Goal: Task Accomplishment & Management: Manage account settings

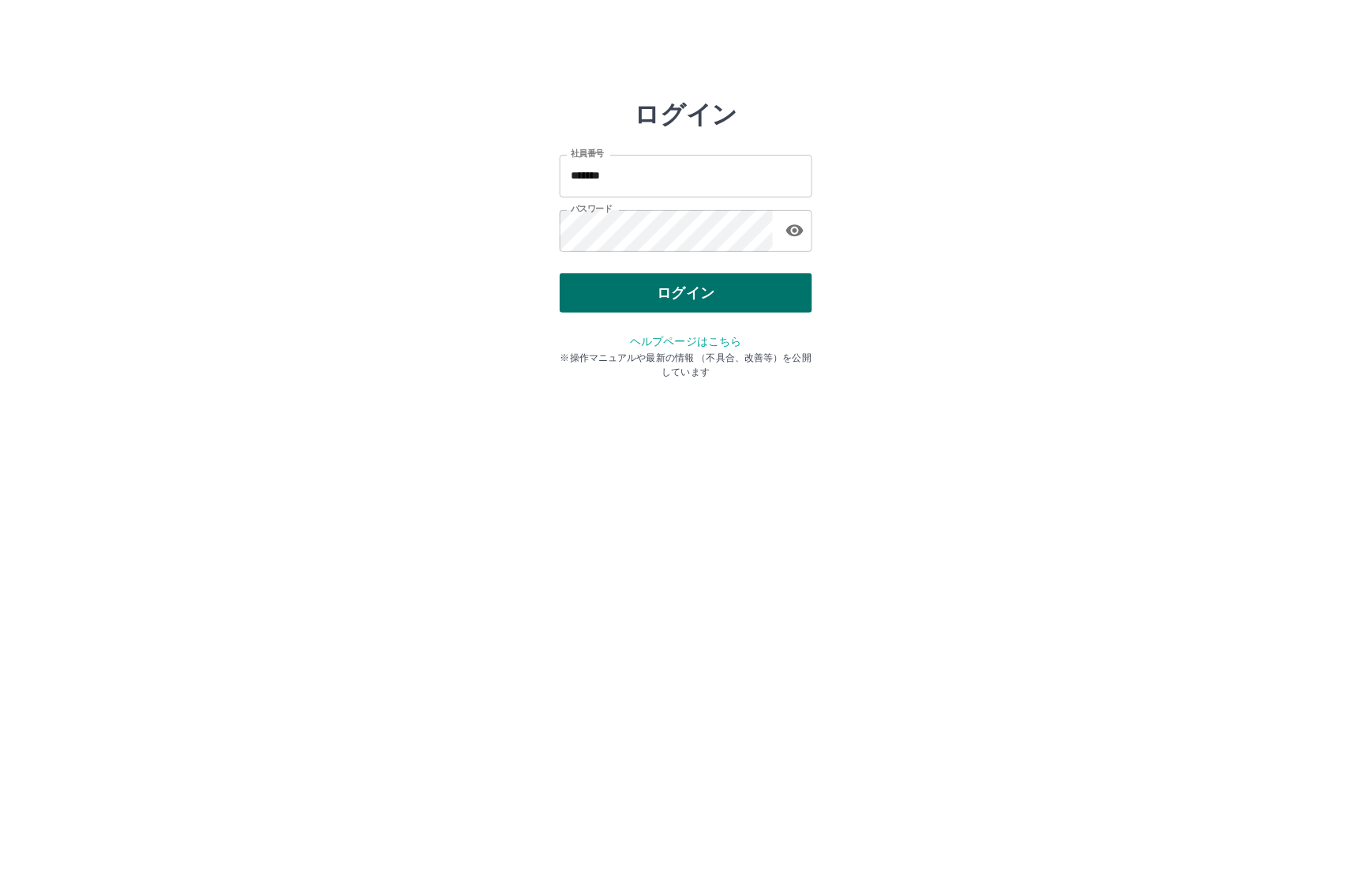
click at [625, 273] on button "ログイン" at bounding box center [686, 292] width 253 height 39
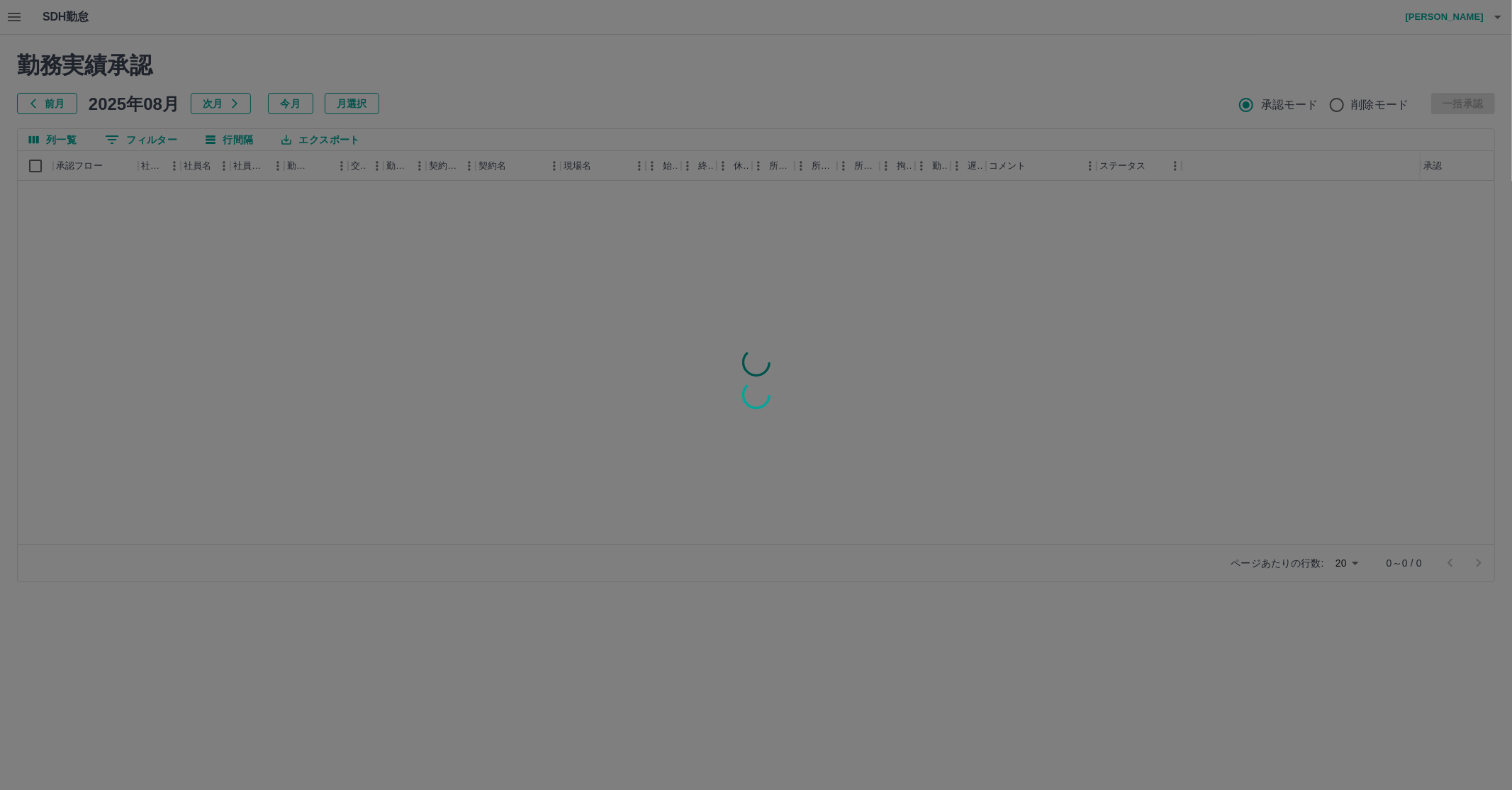
click at [125, 88] on div at bounding box center [756, 395] width 1512 height 790
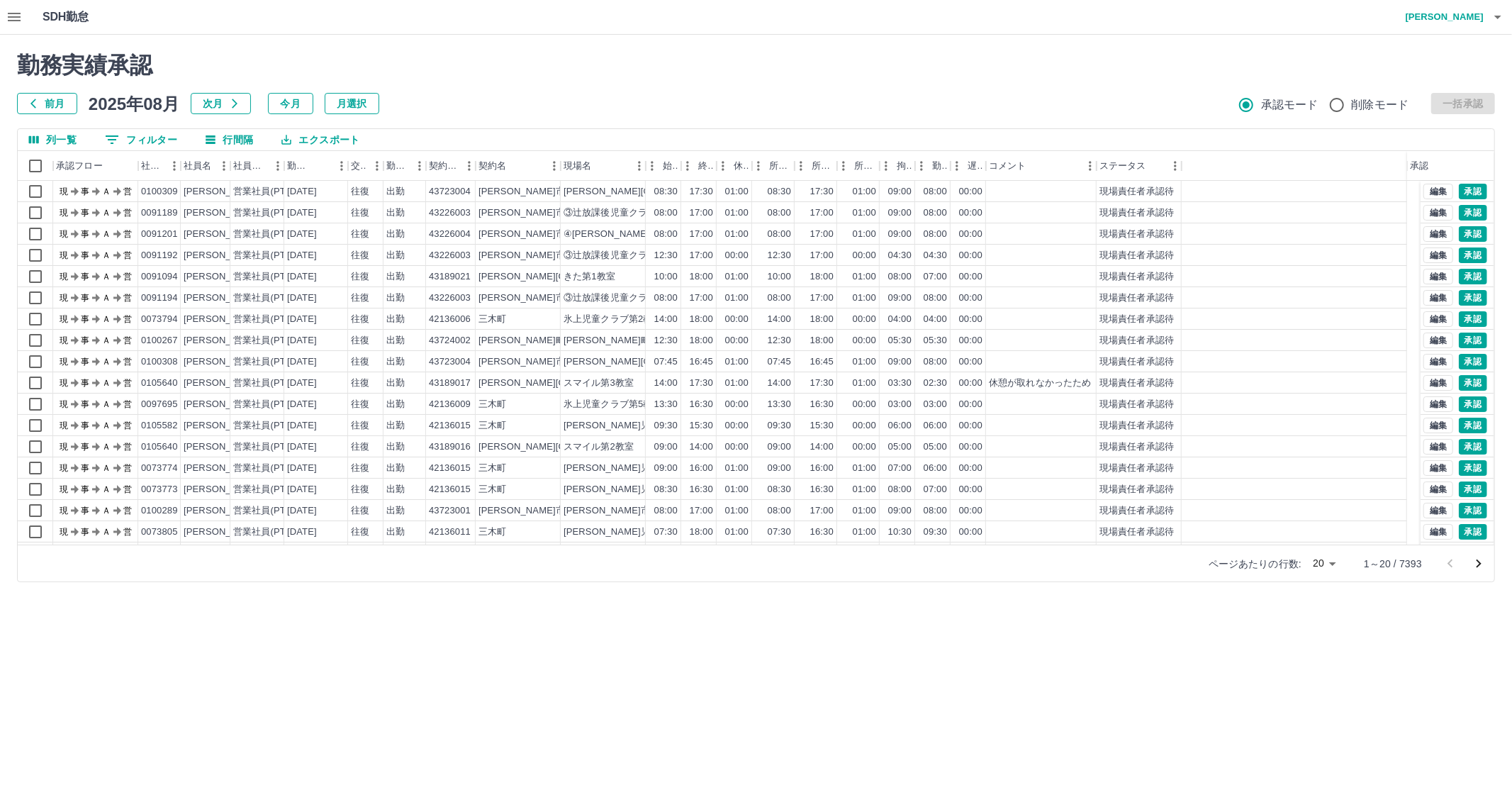
click at [145, 137] on button "0 フィルター" at bounding box center [141, 139] width 95 height 21
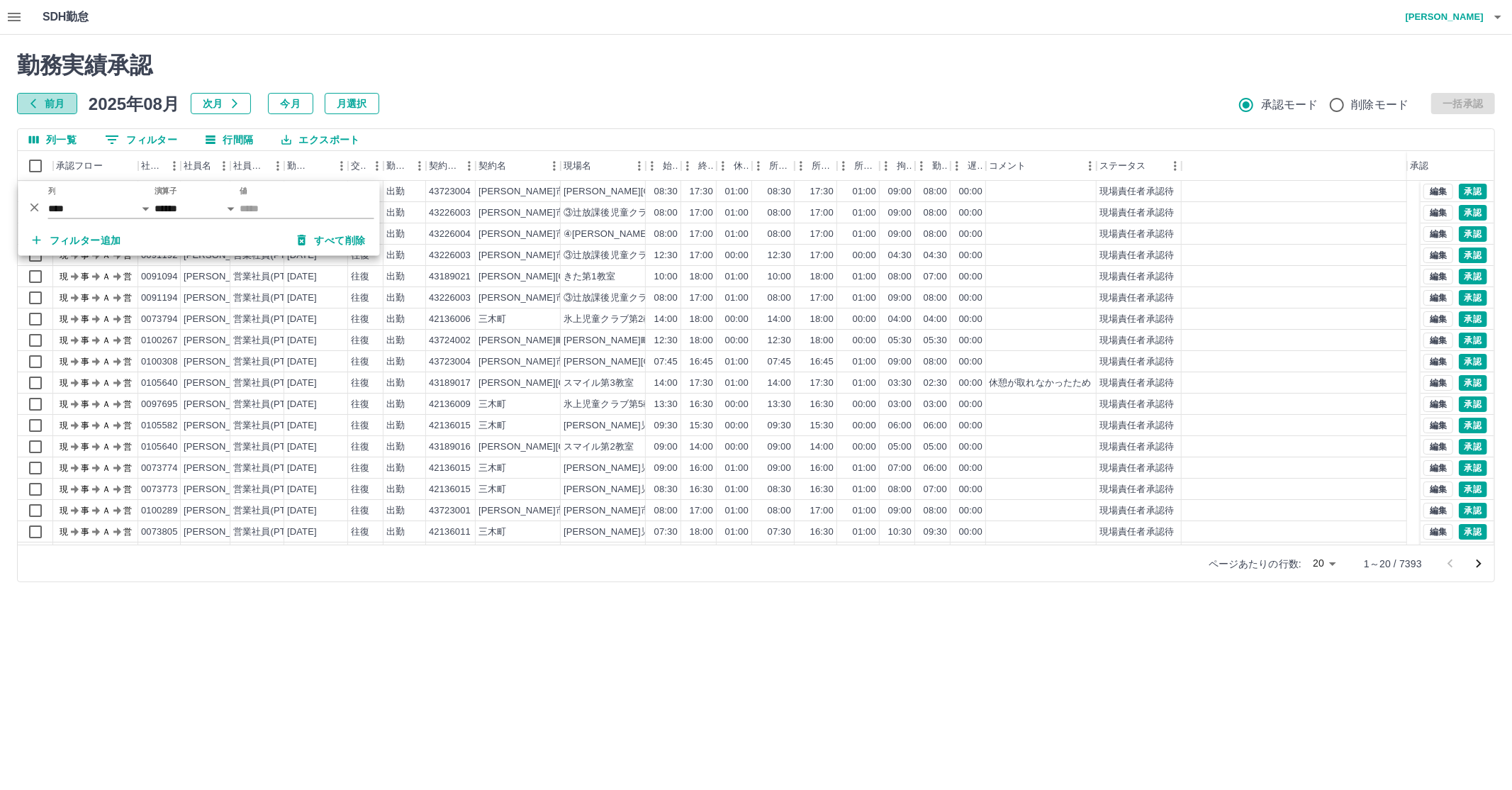
click at [31, 110] on button "前月" at bounding box center [47, 103] width 60 height 21
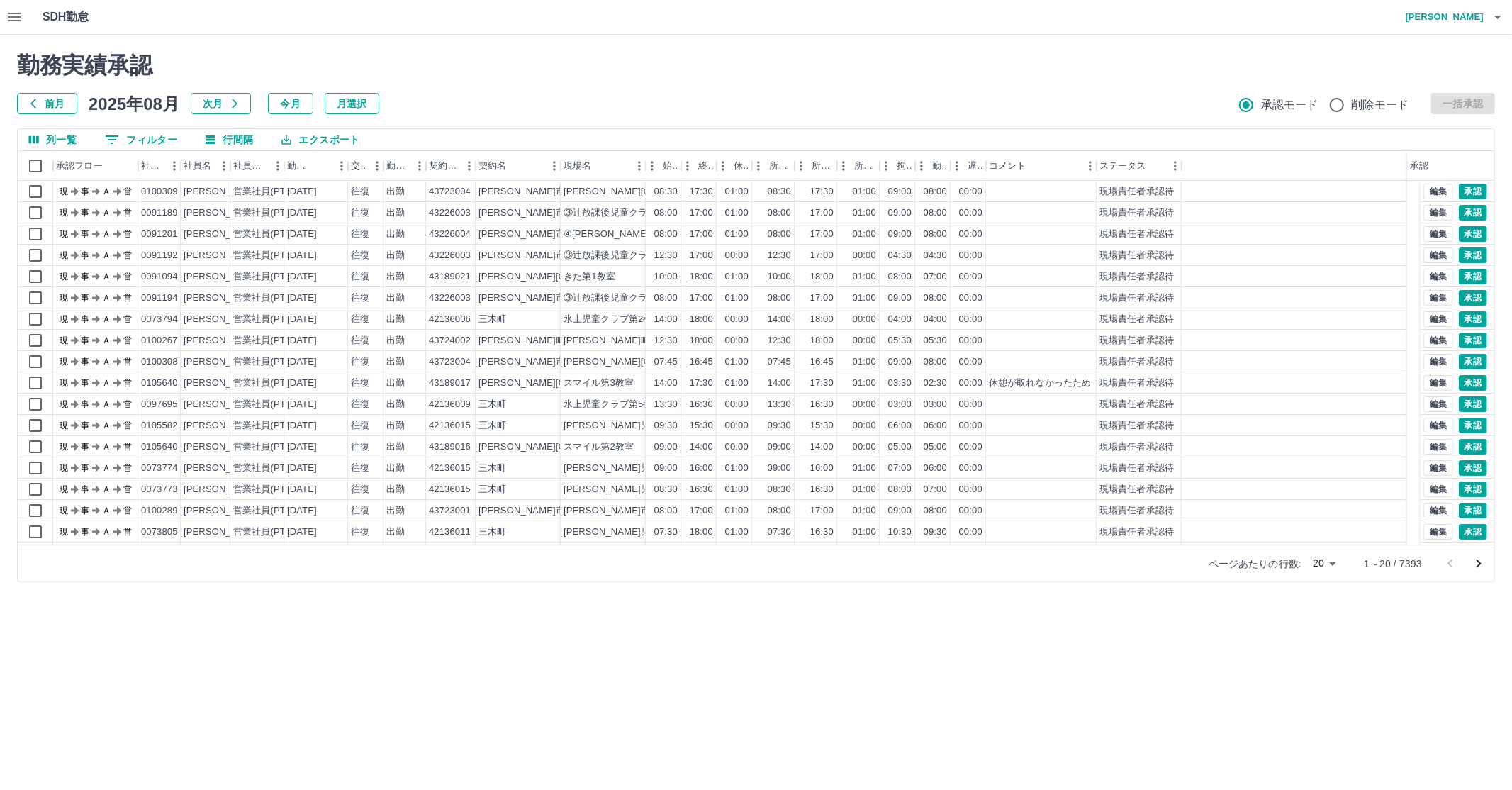
click at [114, 104] on h5 "2025年08月" at bounding box center [134, 103] width 91 height 21
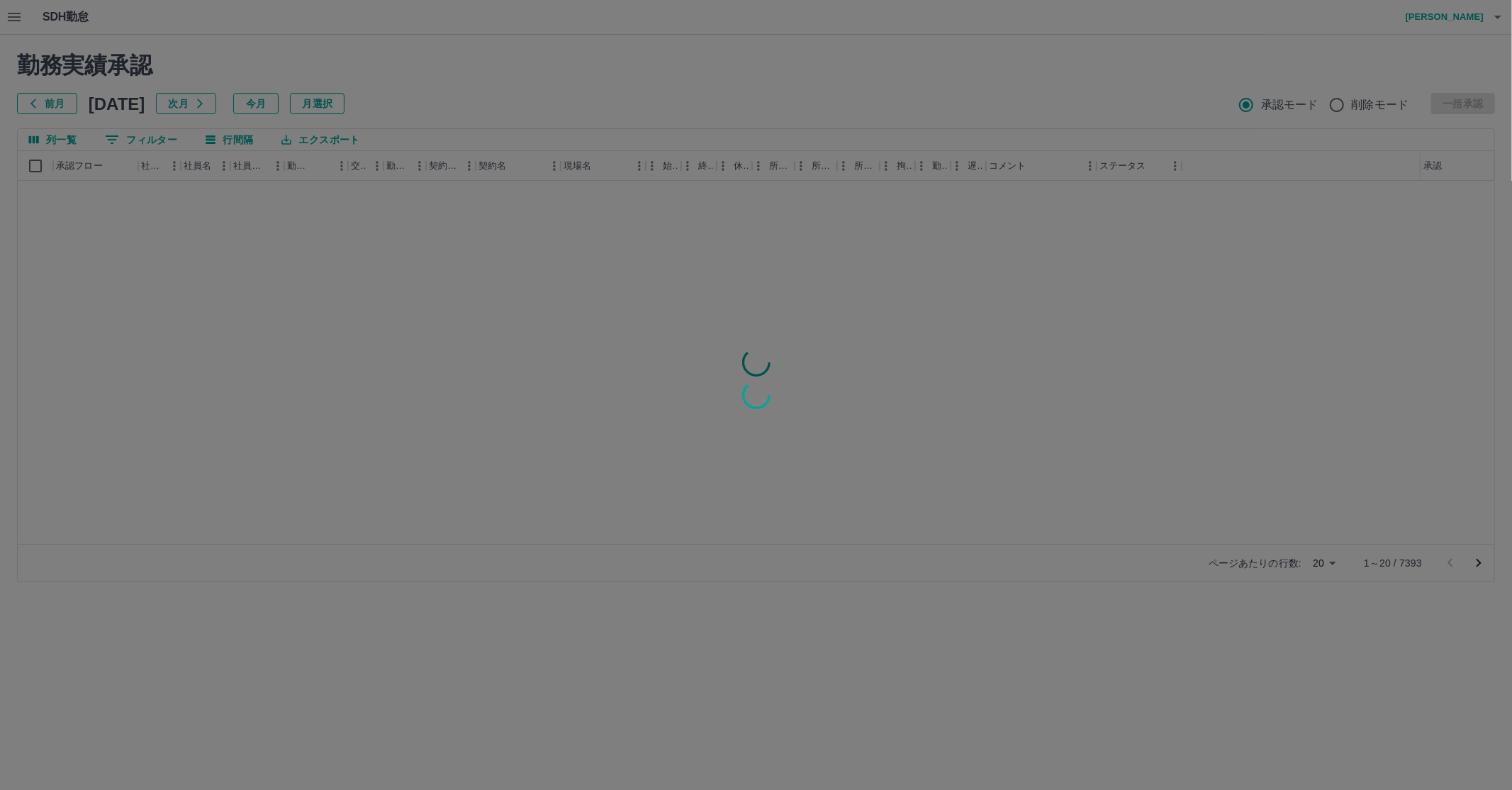
click at [116, 58] on div at bounding box center [756, 395] width 1512 height 790
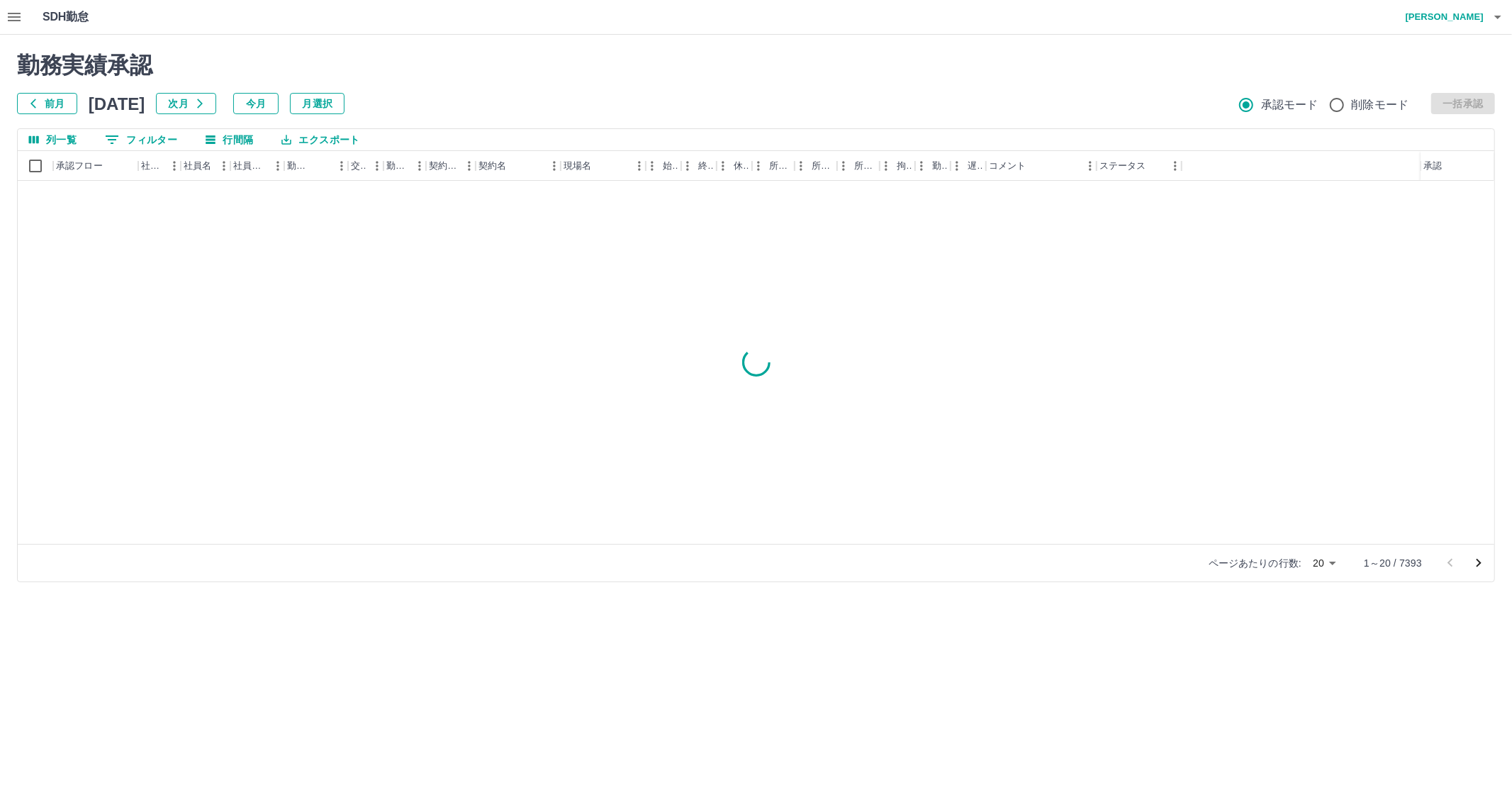
drag, startPoint x: 74, startPoint y: 109, endPoint x: 53, endPoint y: 104, distance: 21.6
click at [73, 109] on button "前月" at bounding box center [47, 103] width 60 height 21
click at [53, 104] on div "勤務実績承認 前月 [DATE] 次月 今月 月選択 承認モード 削除モード 一括承認" at bounding box center [756, 82] width 1478 height 62
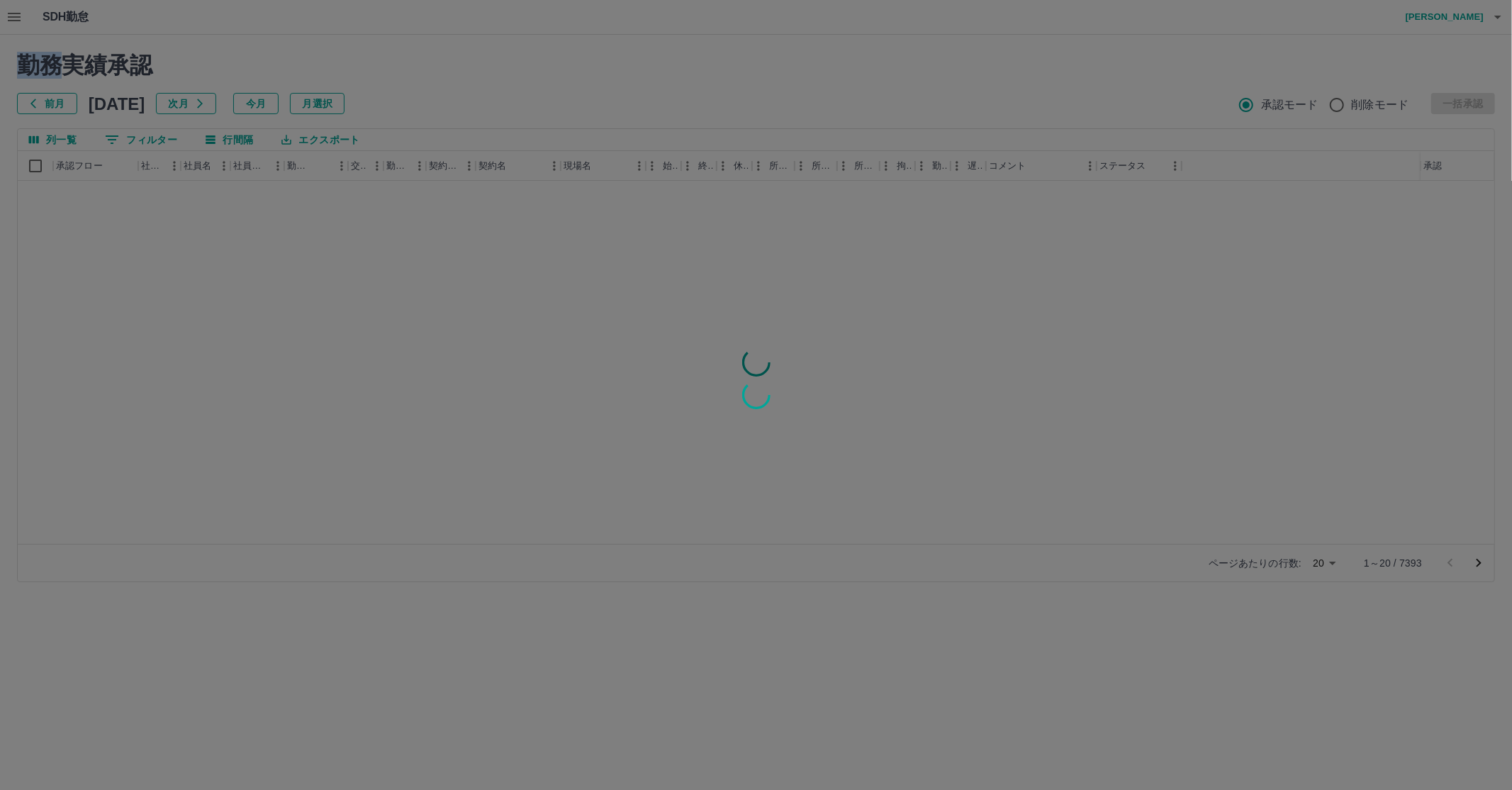
click at [53, 104] on div at bounding box center [756, 395] width 1512 height 790
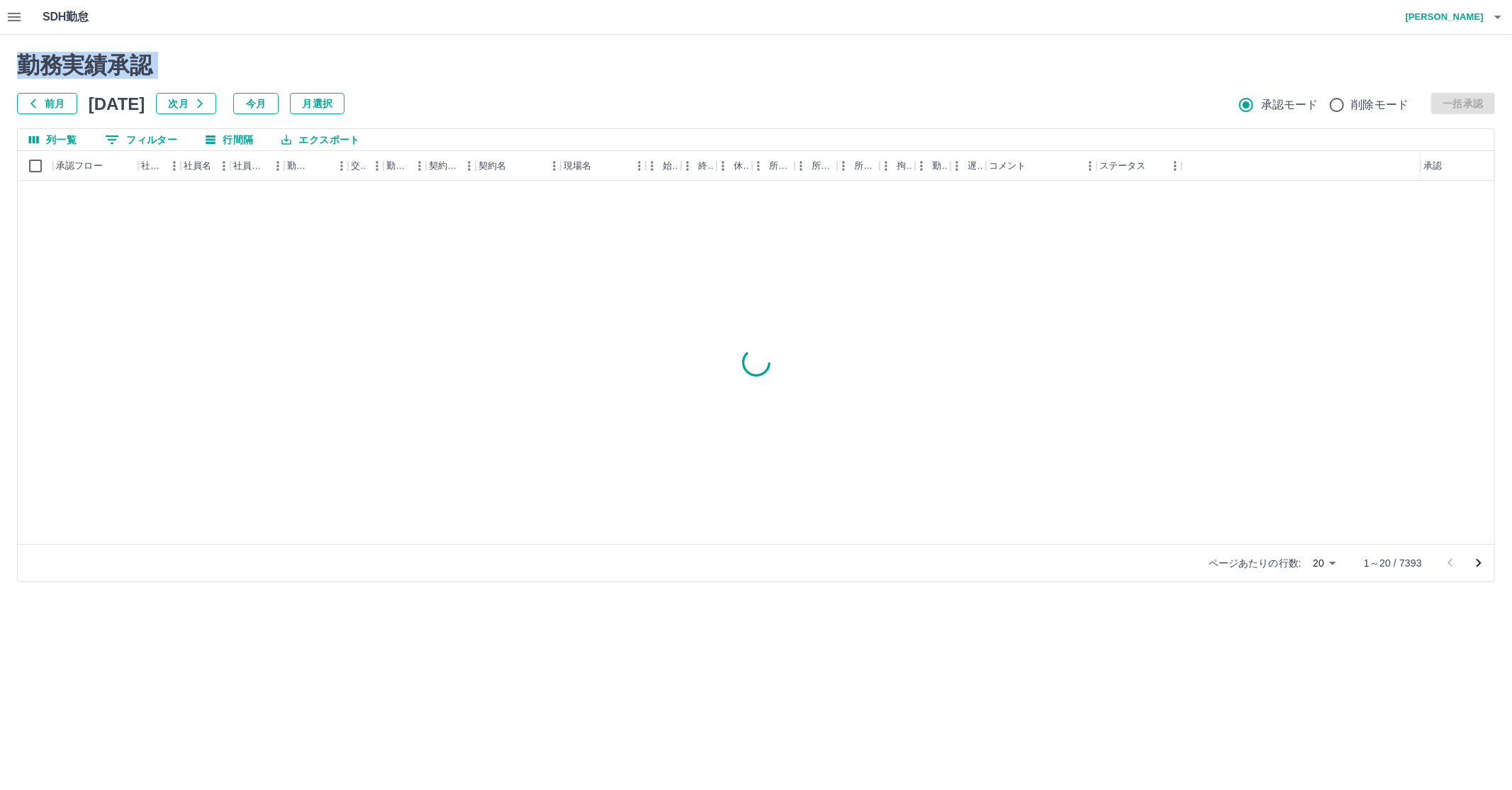
click at [53, 104] on div at bounding box center [756, 395] width 1512 height 790
click at [53, 104] on button "前月" at bounding box center [47, 103] width 60 height 21
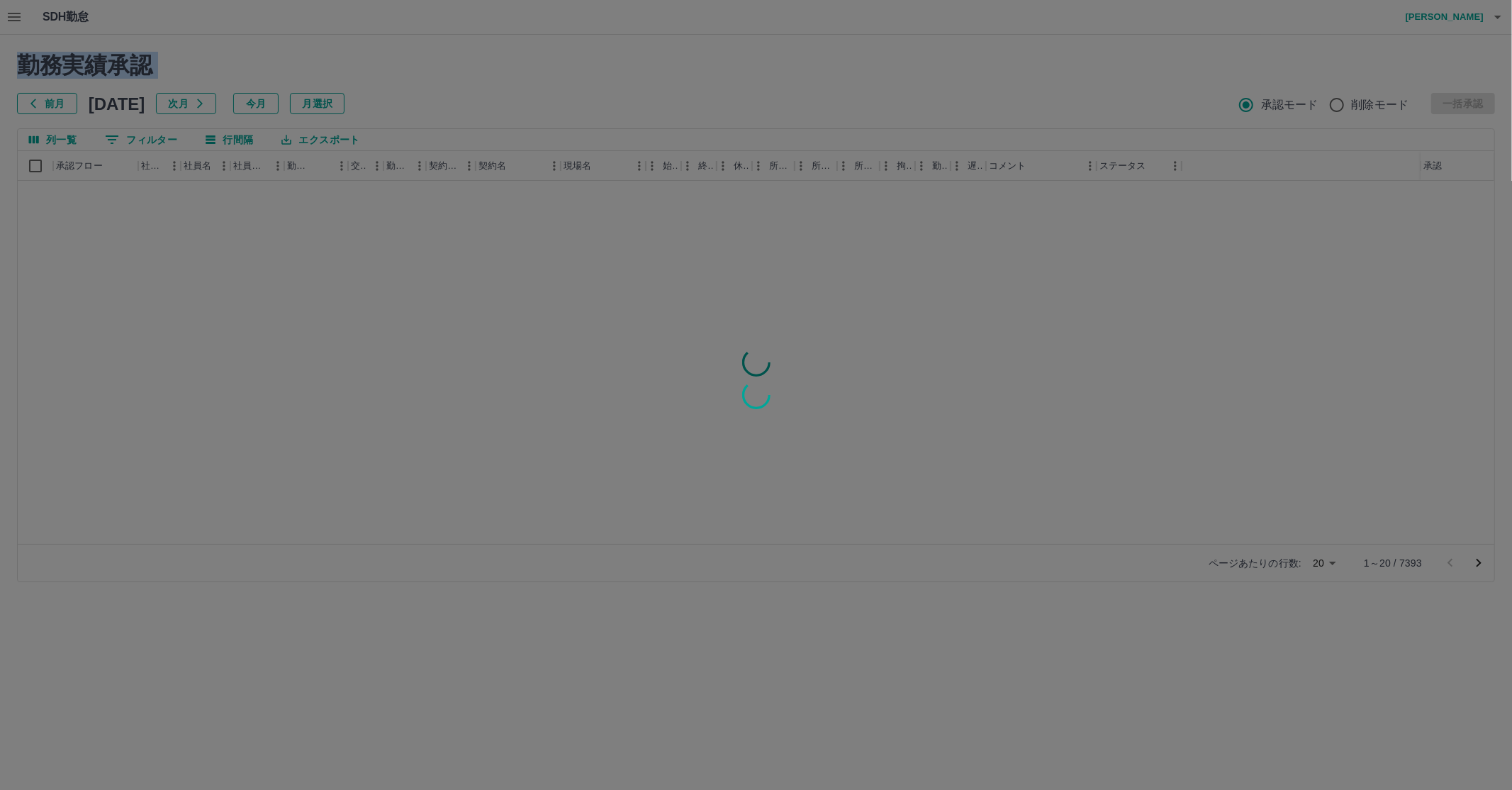
click at [58, 102] on div at bounding box center [756, 395] width 1512 height 790
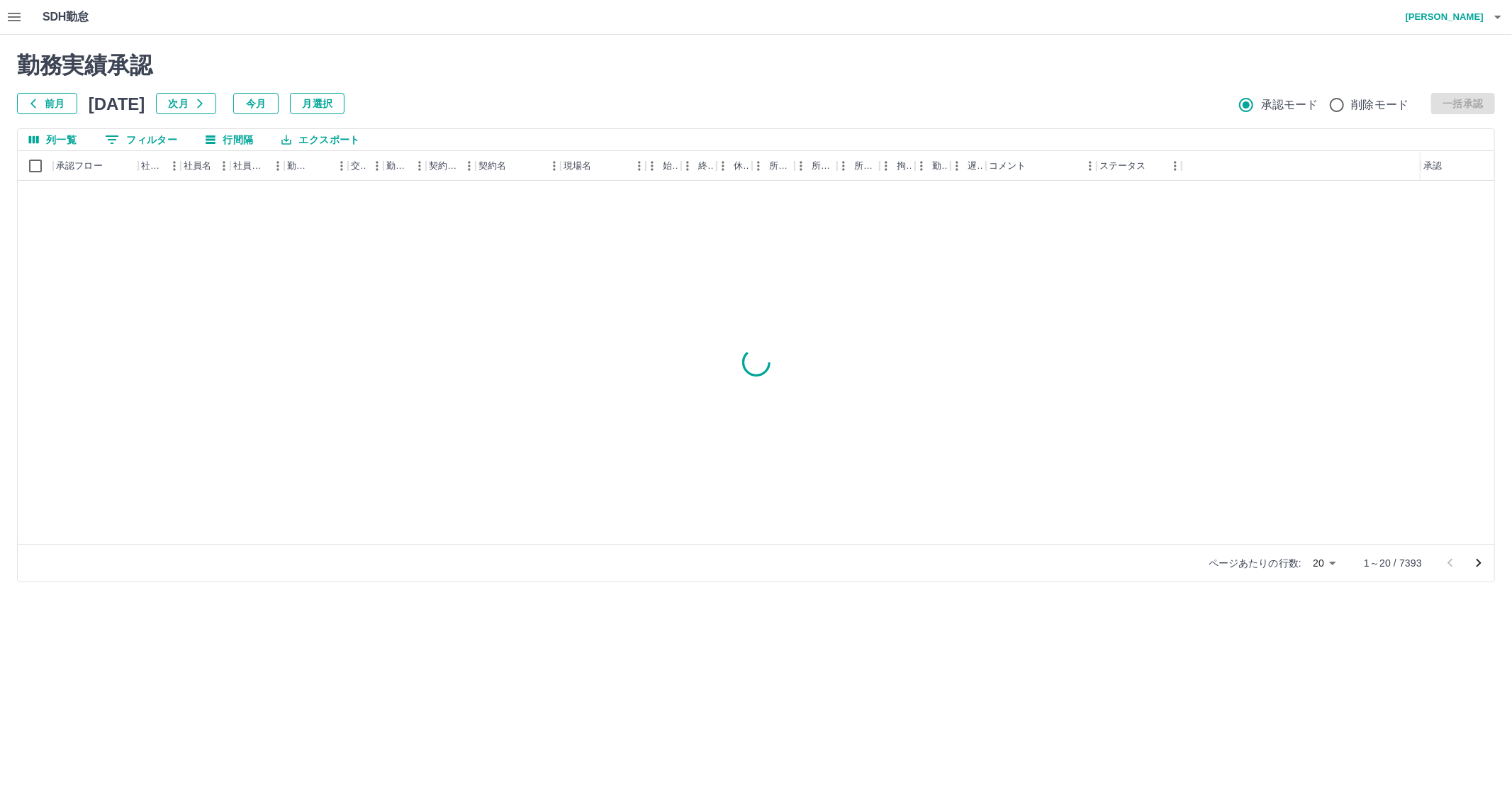
click at [57, 104] on button "前月" at bounding box center [47, 103] width 60 height 21
click at [49, 104] on div at bounding box center [756, 395] width 1512 height 790
click at [45, 104] on button "前月" at bounding box center [47, 103] width 60 height 21
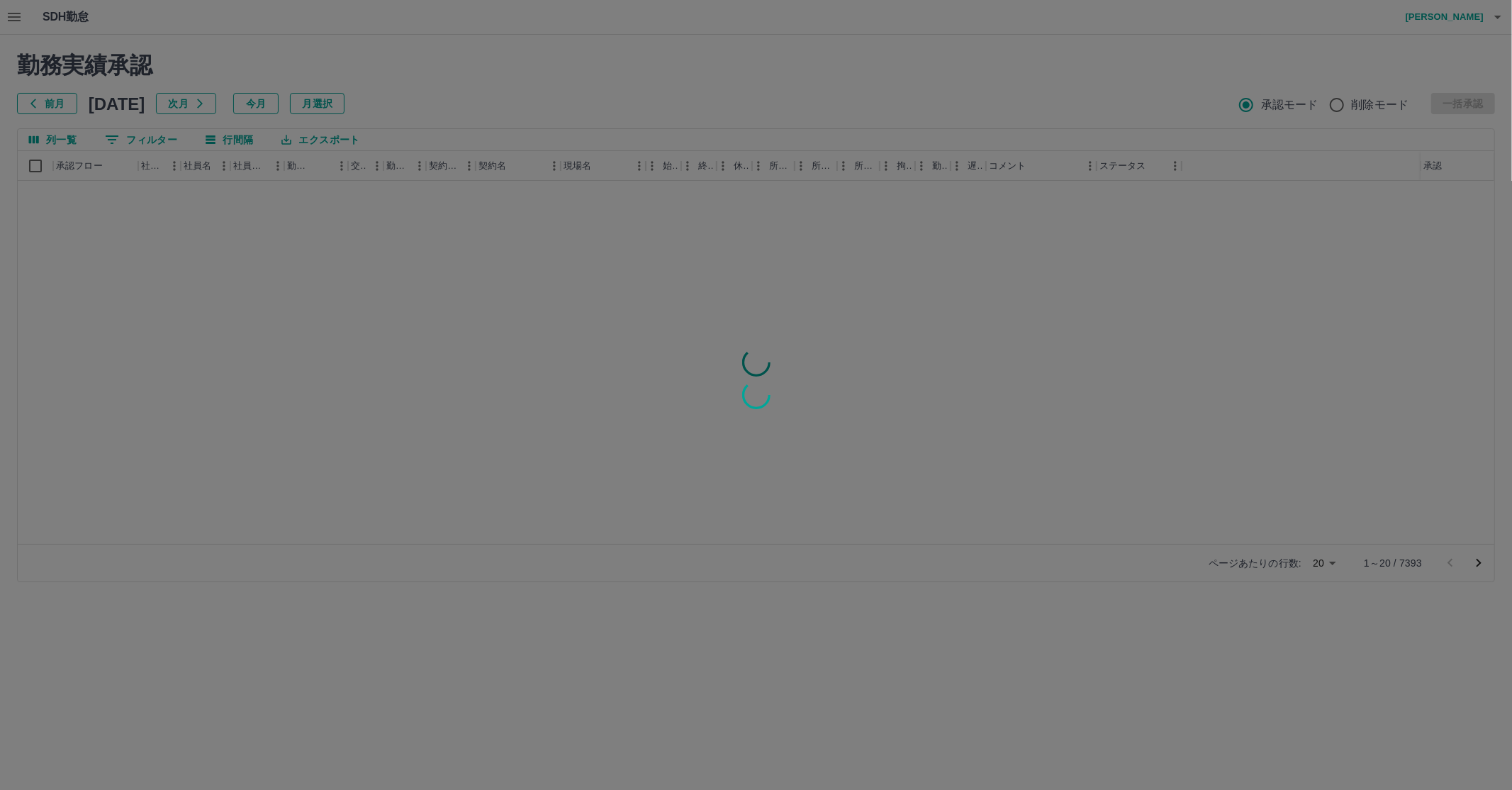
click at [122, 137] on div at bounding box center [756, 395] width 1512 height 790
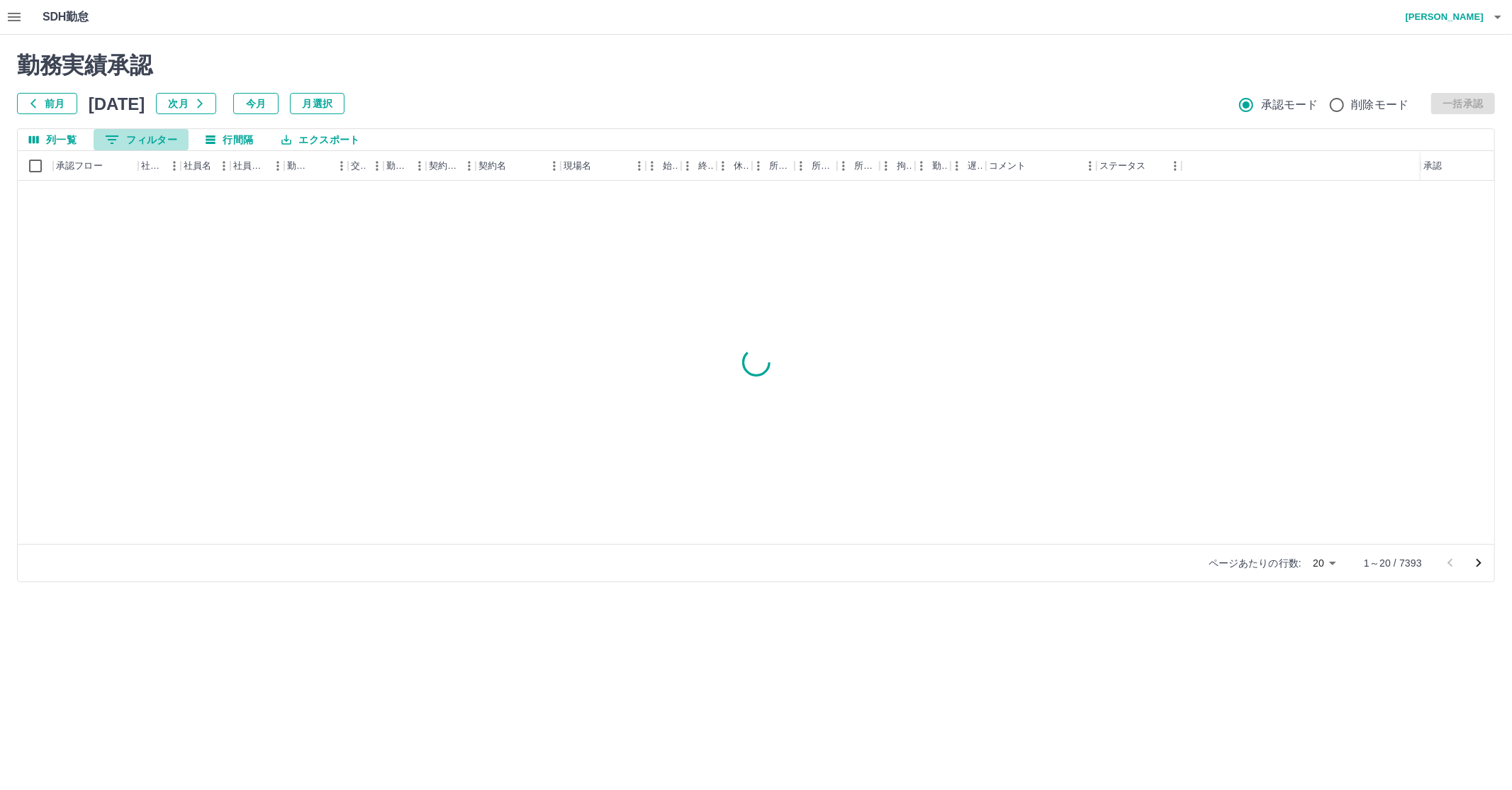
click at [135, 140] on button "0 フィルター" at bounding box center [141, 139] width 95 height 21
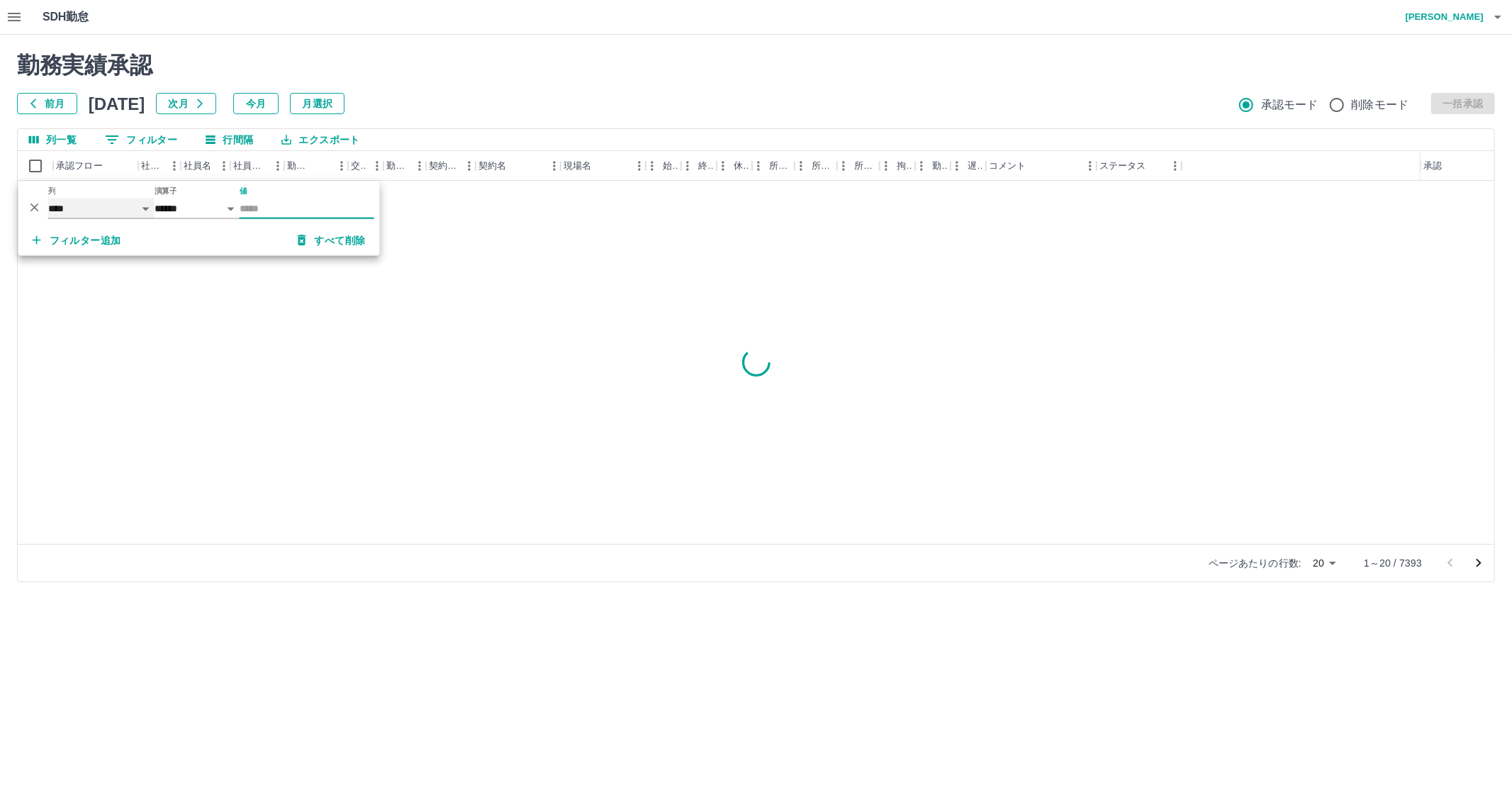
click at [114, 208] on select "**** *** **** *** *** **** ***** *** *** ** ** ** **** **** **** ** ** *** ****…" at bounding box center [100, 209] width 106 height 20
drag, startPoint x: 259, startPoint y: 208, endPoint x: 548, endPoint y: 267, distance: 295.0
click at [262, 209] on input "値" at bounding box center [307, 209] width 135 height 20
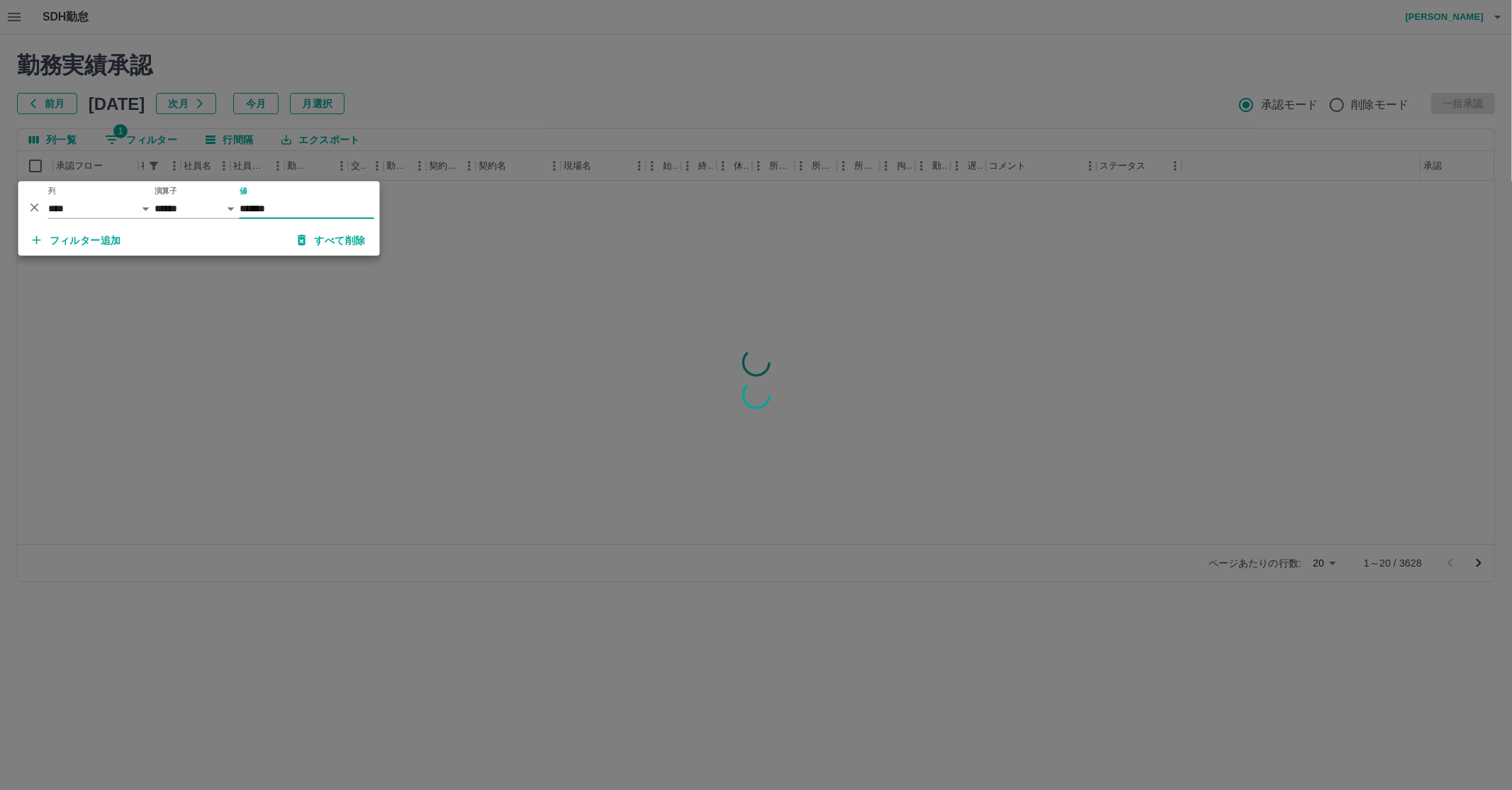
type input "*******"
click at [449, 100] on div at bounding box center [756, 395] width 1512 height 790
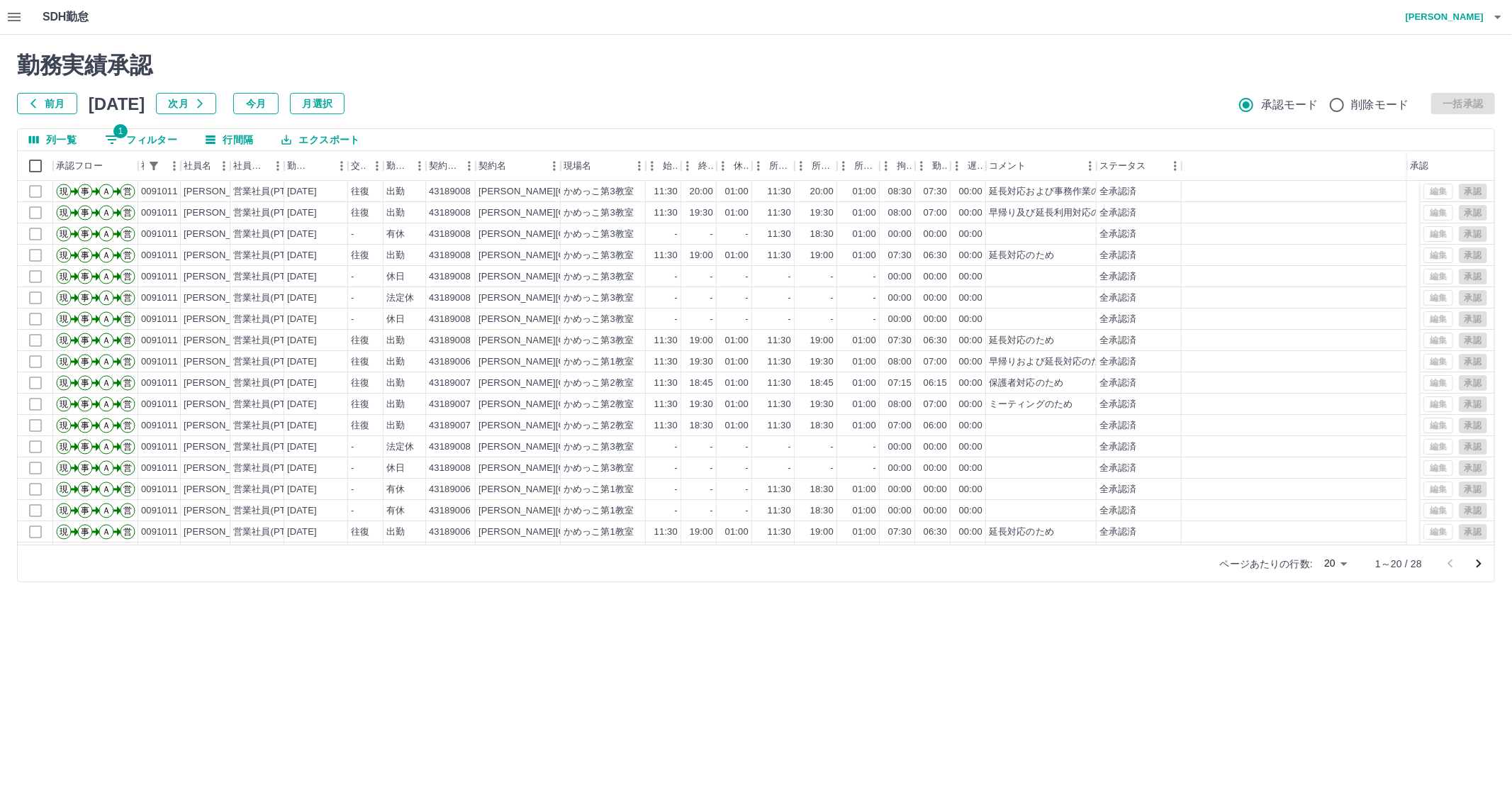
click at [1500, 17] on icon "button" at bounding box center [1498, 17] width 17 height 17
click at [1405, 100] on li "ログアウト" at bounding box center [1438, 104] width 126 height 26
